Goal: Information Seeking & Learning: Find specific fact

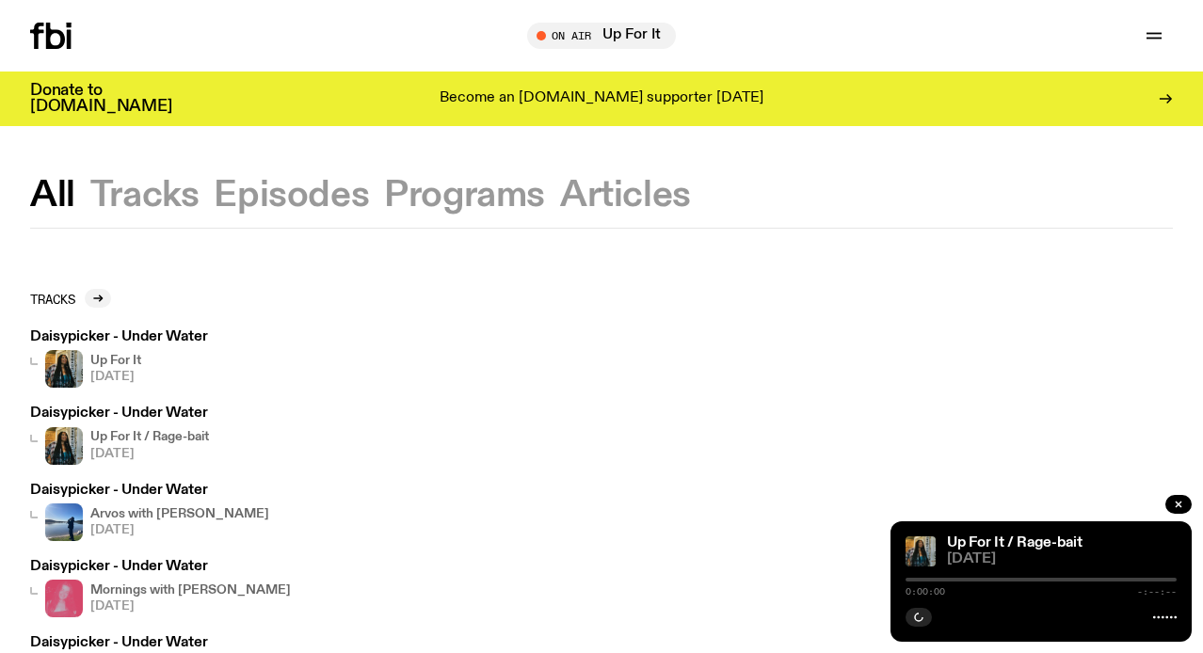
click at [216, 180] on button "Episodes" at bounding box center [291, 196] width 155 height 34
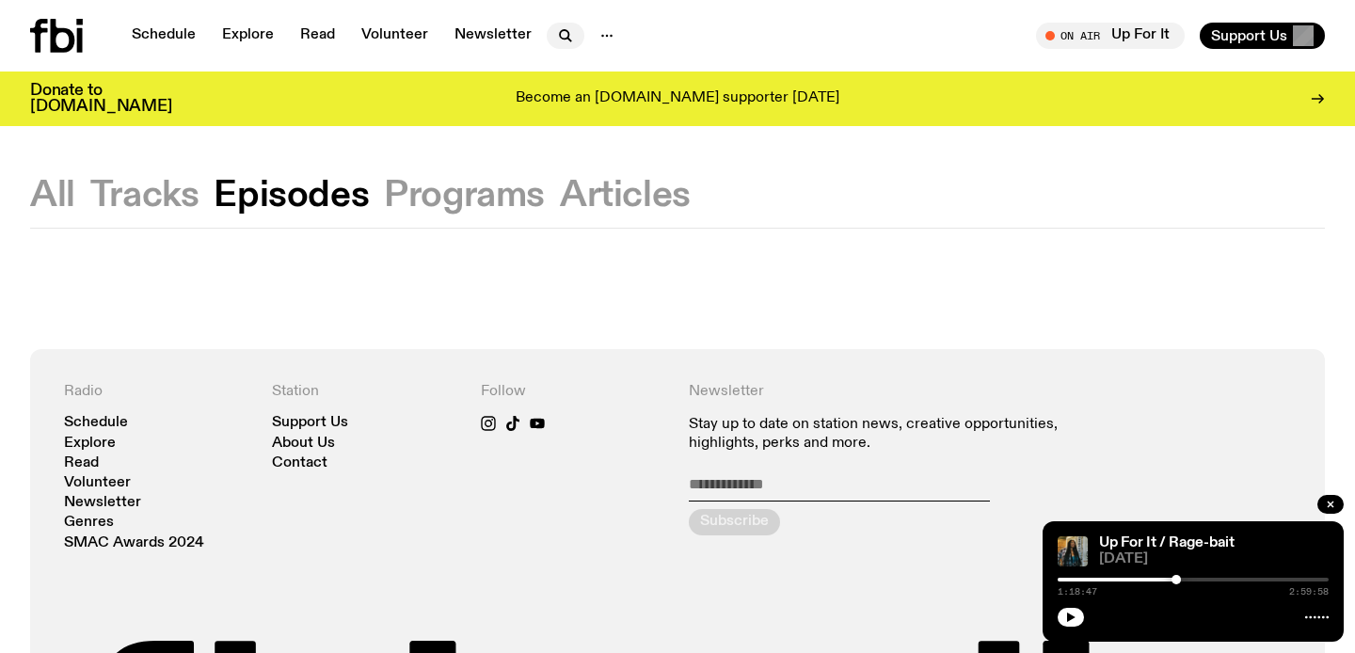
click at [560, 38] on icon "button" at bounding box center [564, 34] width 8 height 8
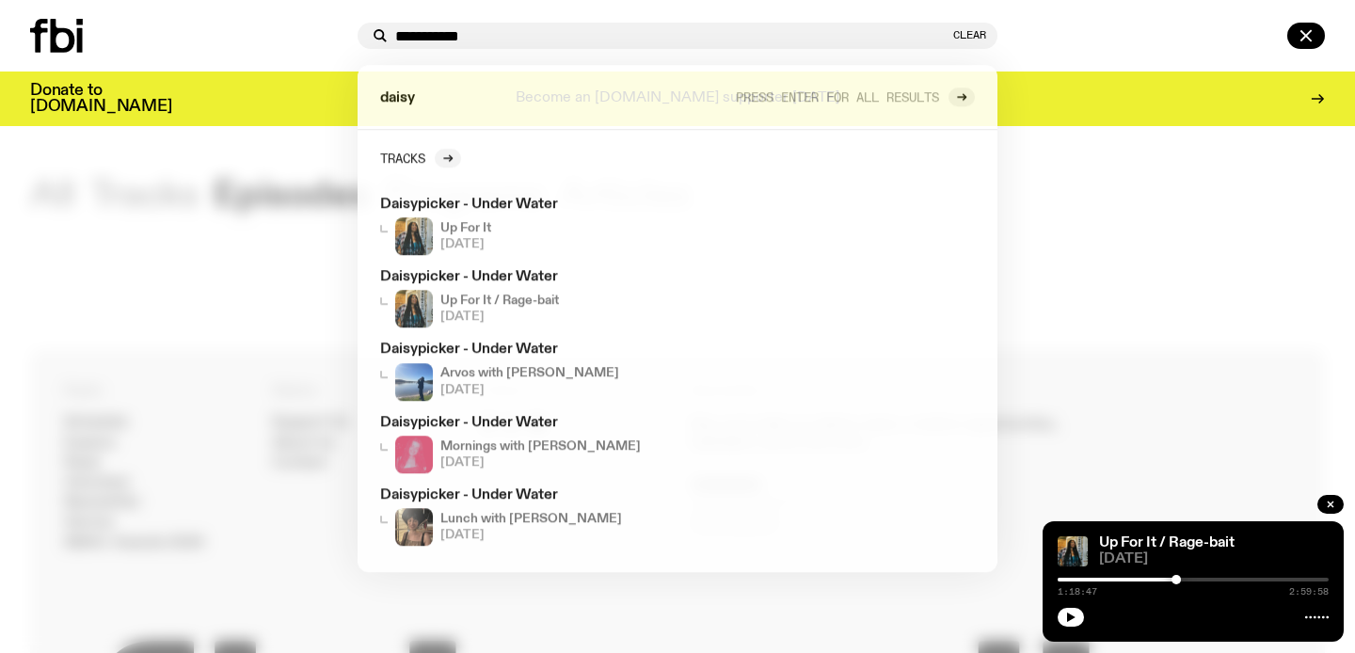
type input "**********"
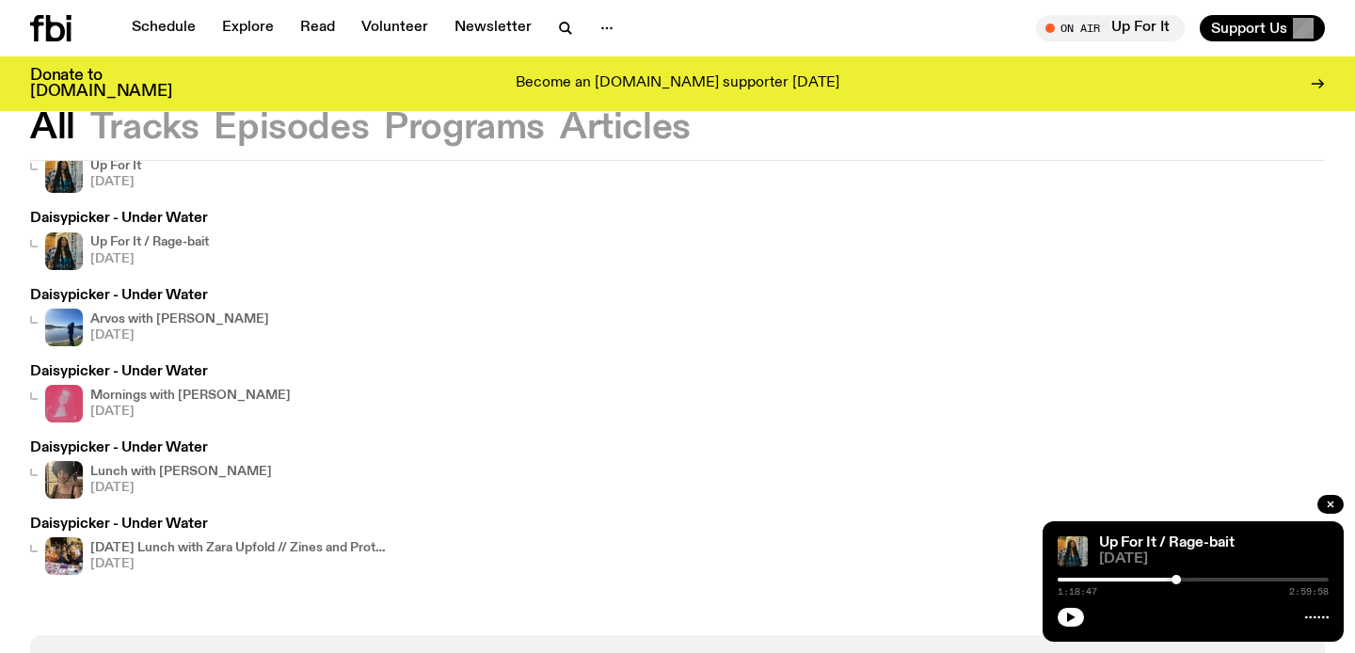
scroll to position [182, 0]
